Goal: Task Accomplishment & Management: Manage account settings

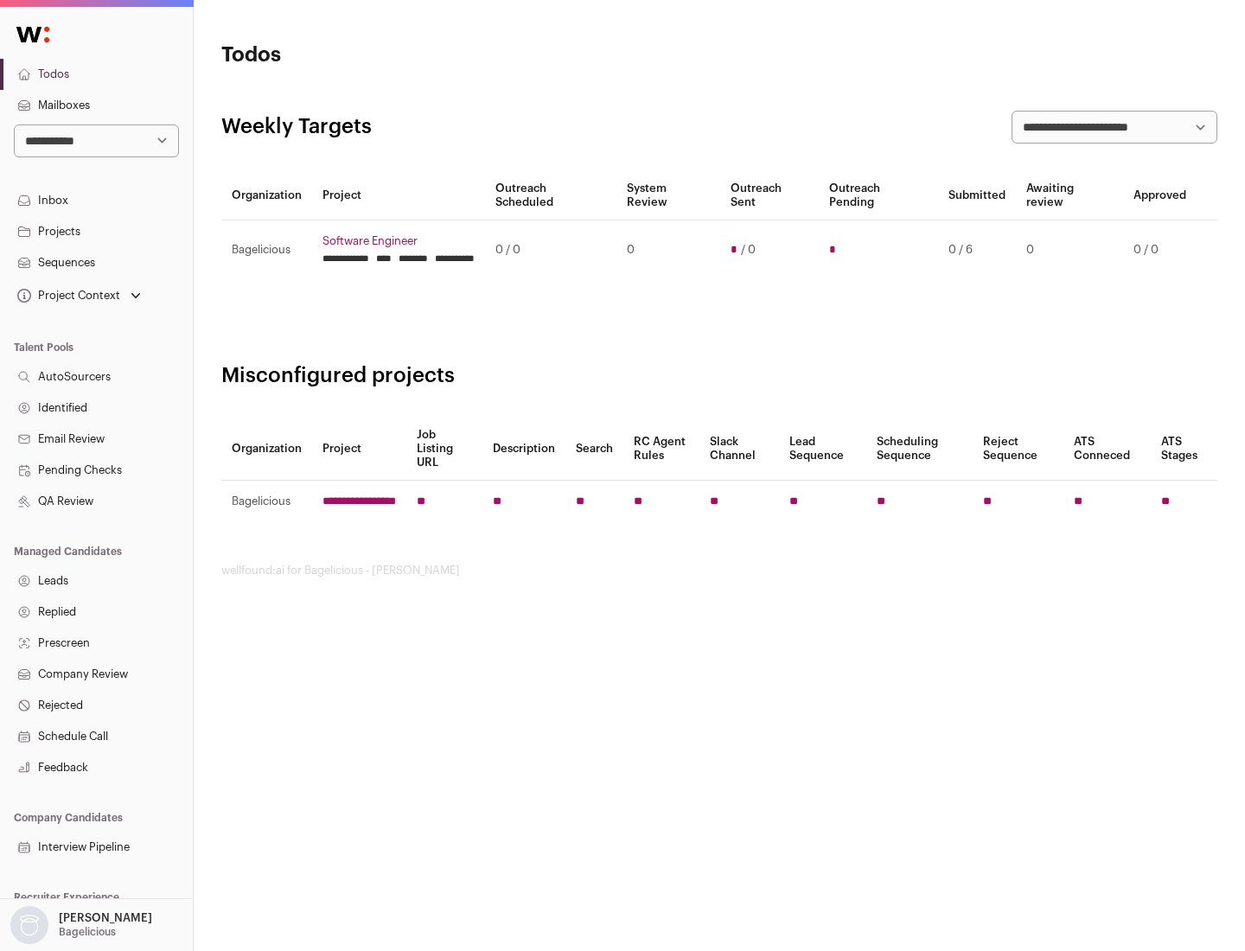
click at [96, 231] on link "Projects" at bounding box center [96, 231] width 193 height 31
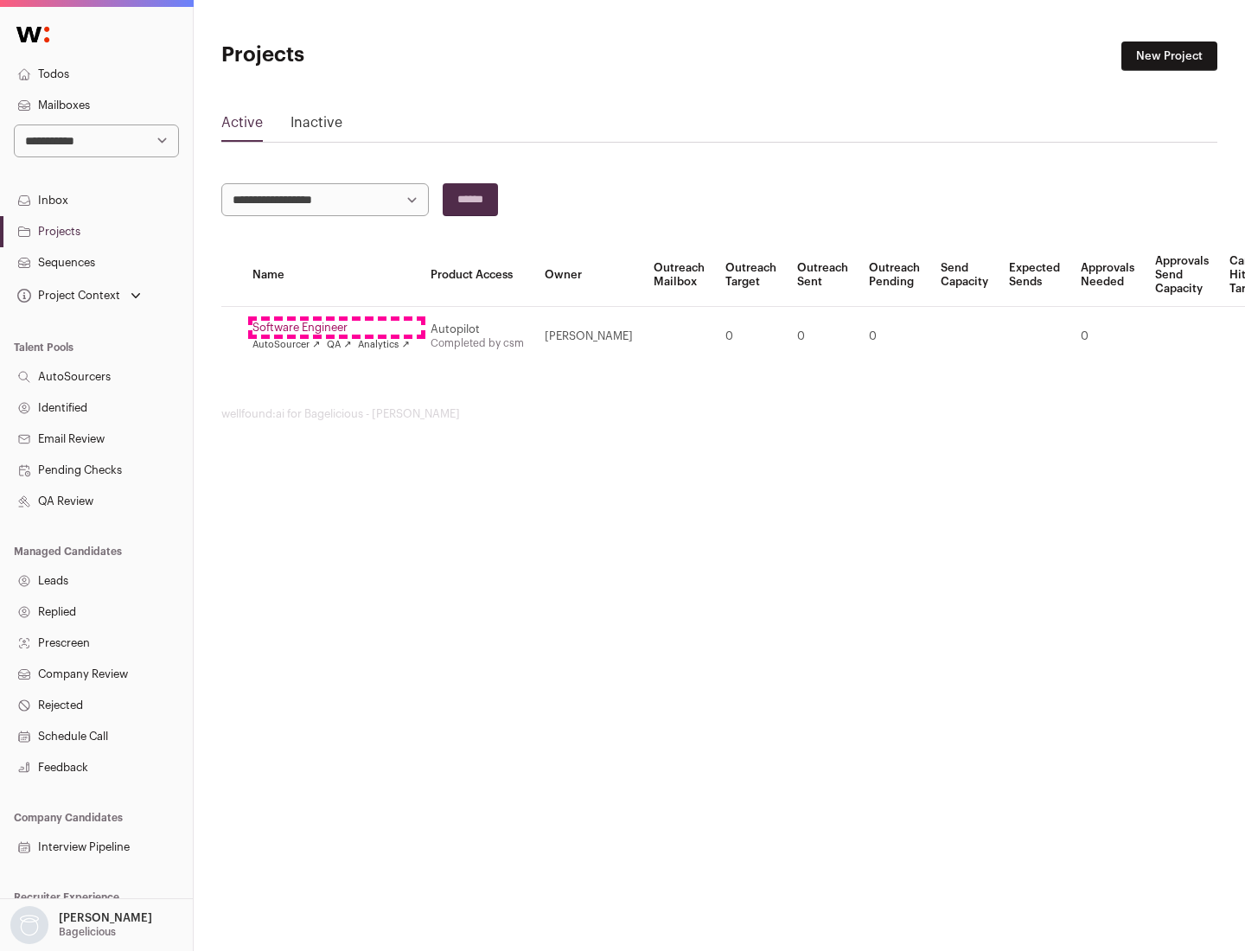
click at [336, 328] on link "Software Engineer" at bounding box center [330, 328] width 157 height 14
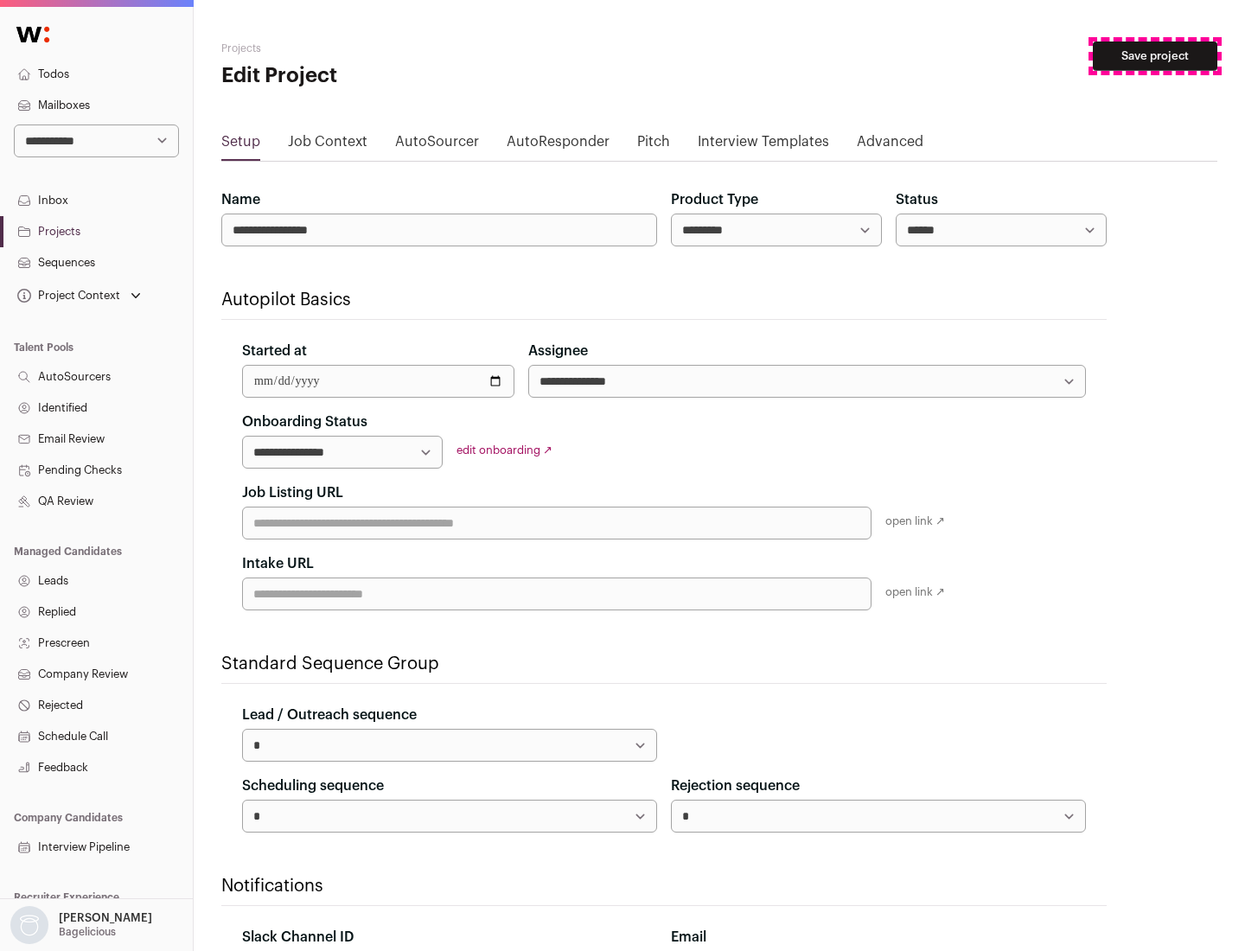
click at [1155, 56] on button "Save project" at bounding box center [1155, 55] width 124 height 29
